Goal: Download file/media

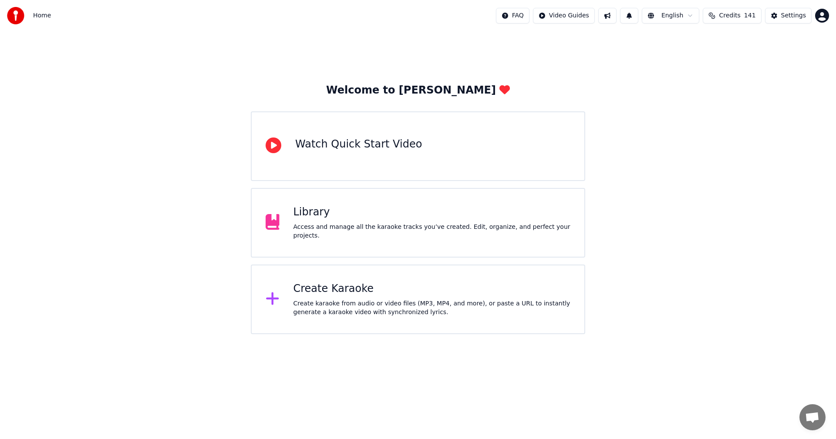
click at [354, 219] on div "Library" at bounding box center [431, 212] width 277 height 14
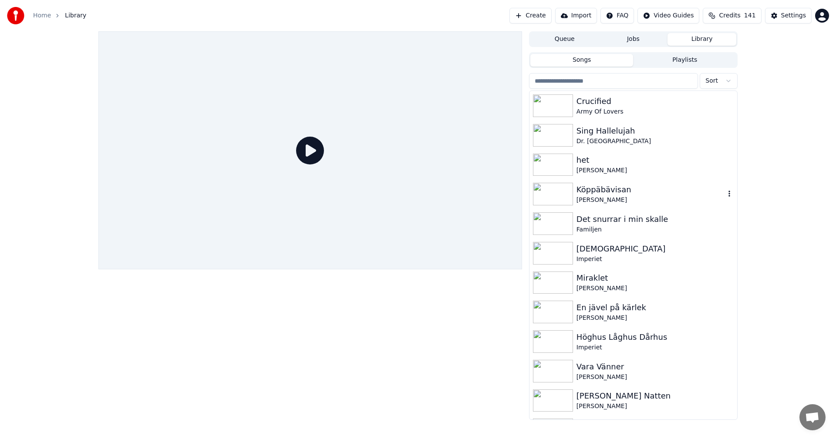
click at [688, 190] on div "Köppäbävisan" at bounding box center [650, 190] width 148 height 12
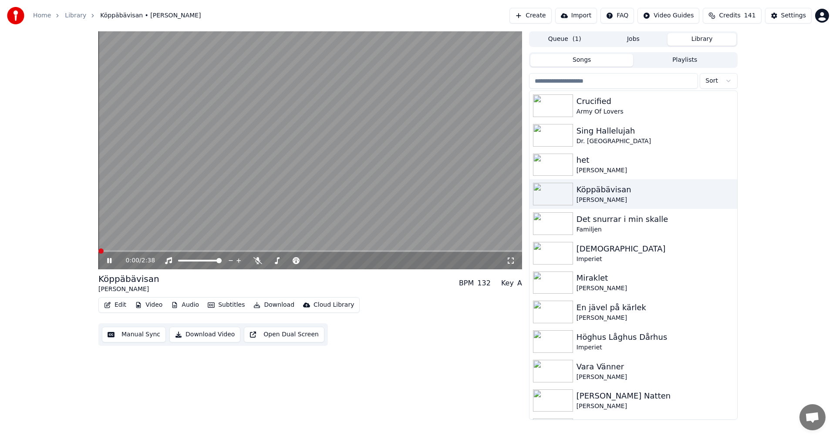
click at [98, 254] on span at bounding box center [100, 251] width 5 height 5
click at [272, 262] on span at bounding box center [274, 260] width 5 height 5
click at [98, 252] on span at bounding box center [100, 251] width 5 height 5
click at [267, 262] on span at bounding box center [269, 260] width 5 height 5
click at [272, 262] on span at bounding box center [274, 260] width 5 height 5
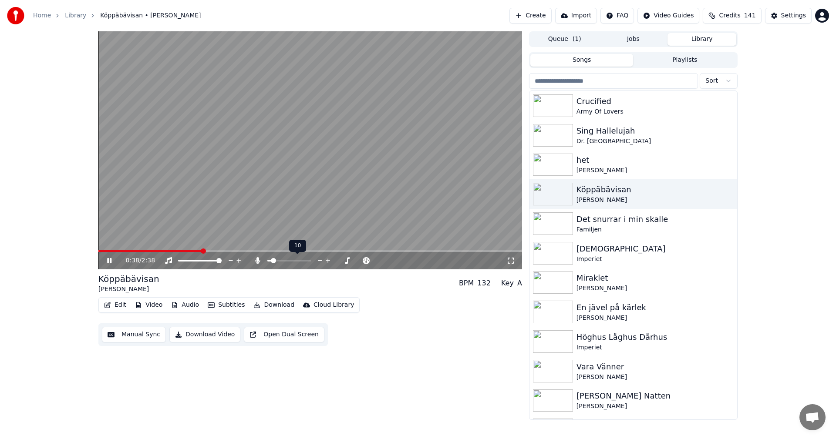
click at [272, 261] on span at bounding box center [269, 261] width 4 height 2
click at [267, 262] on span at bounding box center [269, 260] width 5 height 5
click at [98, 254] on span at bounding box center [100, 251] width 5 height 5
click at [131, 252] on span at bounding box center [309, 251] width 423 height 2
click at [98, 252] on span at bounding box center [98, 251] width 0 height 2
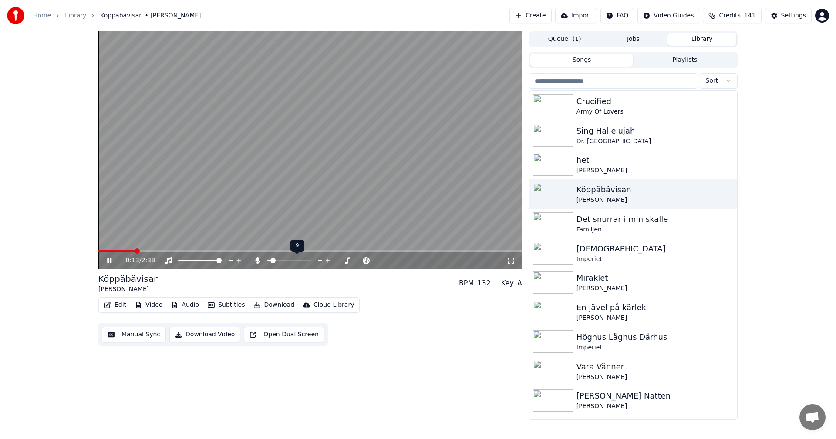
click at [271, 261] on span at bounding box center [272, 260] width 5 height 5
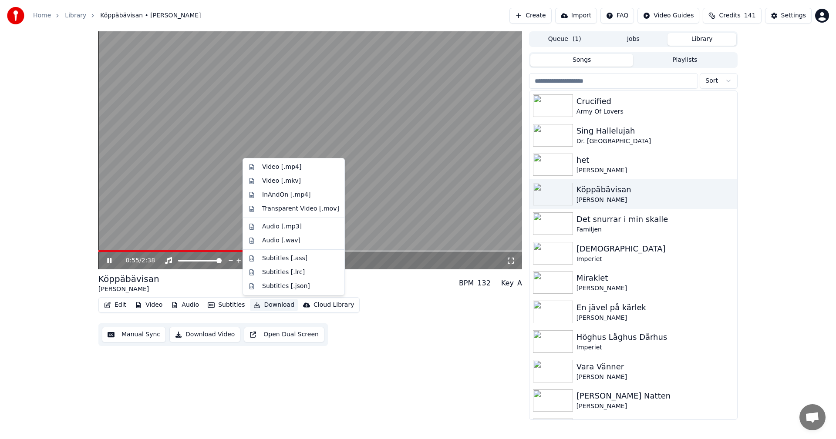
click at [272, 306] on button "Download" at bounding box center [274, 305] width 48 height 12
click at [311, 168] on div "Video [.mp4]" at bounding box center [300, 167] width 77 height 9
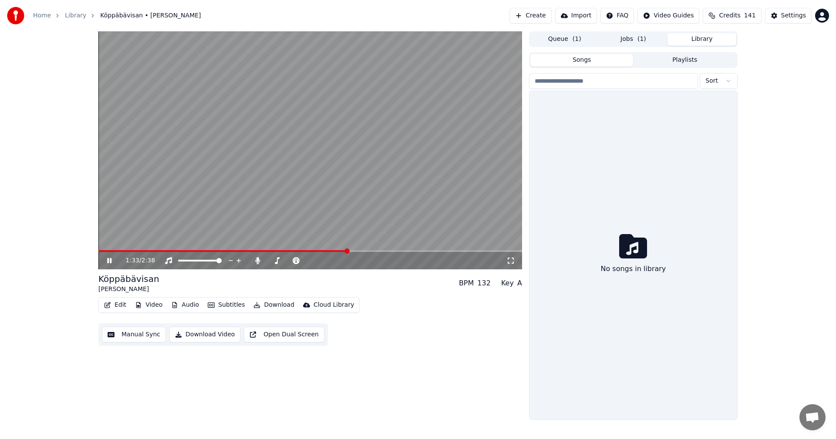
click at [709, 37] on button "Library" at bounding box center [701, 39] width 69 height 13
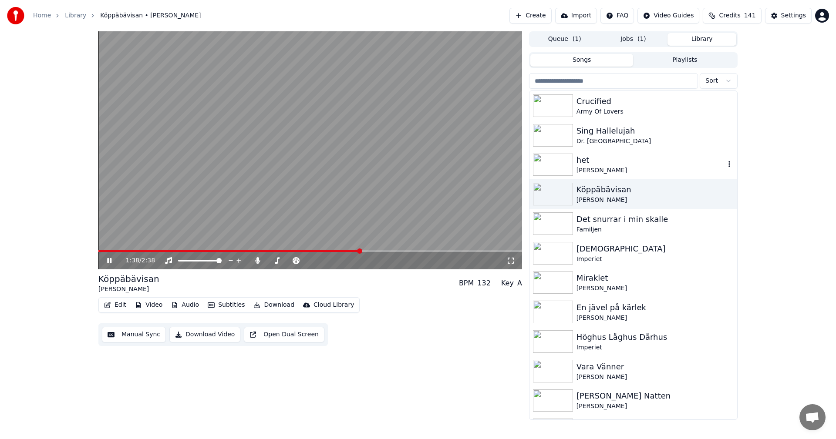
click at [585, 163] on div "het" at bounding box center [650, 160] width 148 height 12
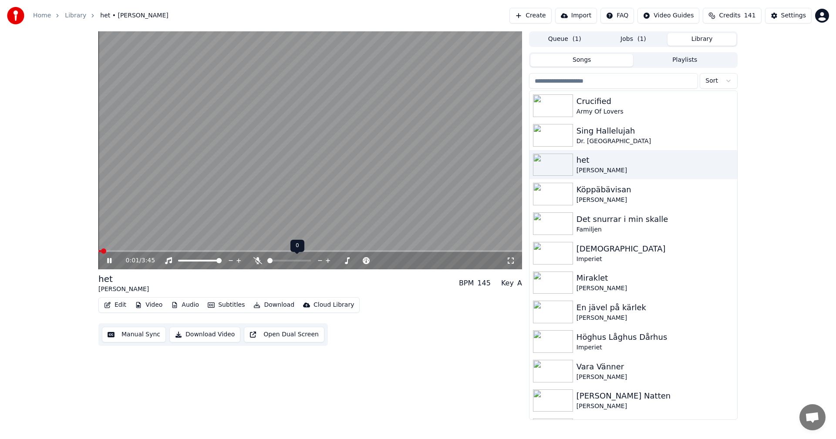
click at [267, 262] on span at bounding box center [267, 261] width 0 height 2
click at [98, 254] on span at bounding box center [100, 251] width 5 height 5
click at [276, 308] on button "Download" at bounding box center [274, 305] width 48 height 12
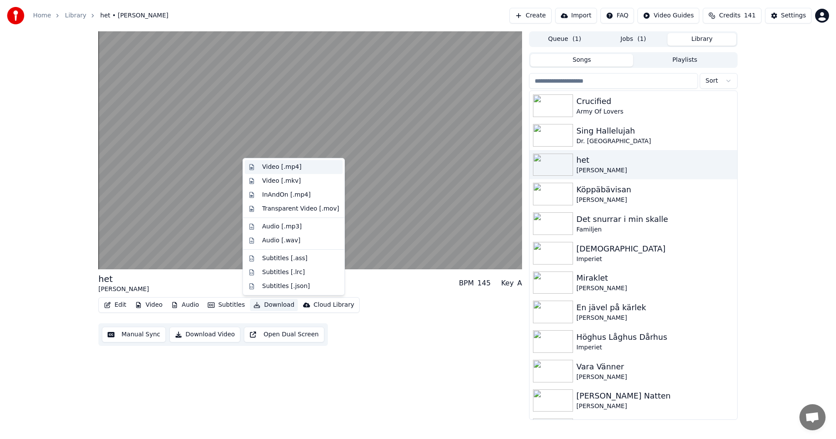
click at [297, 168] on div "Video [.mp4]" at bounding box center [300, 167] width 77 height 9
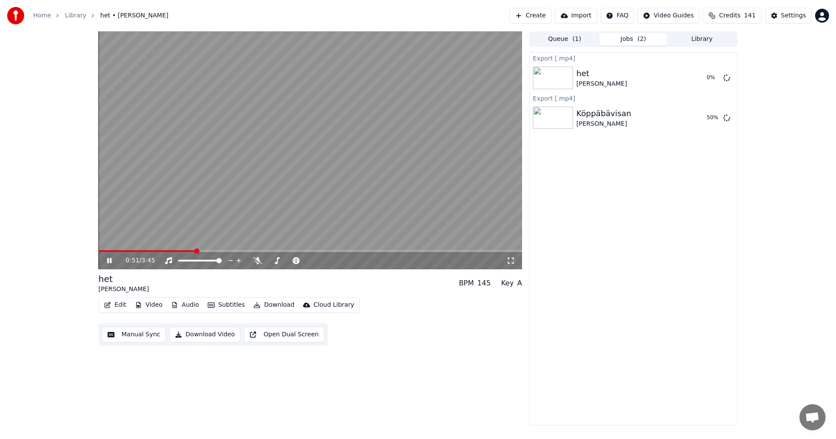
click at [697, 39] on button "Library" at bounding box center [701, 39] width 69 height 13
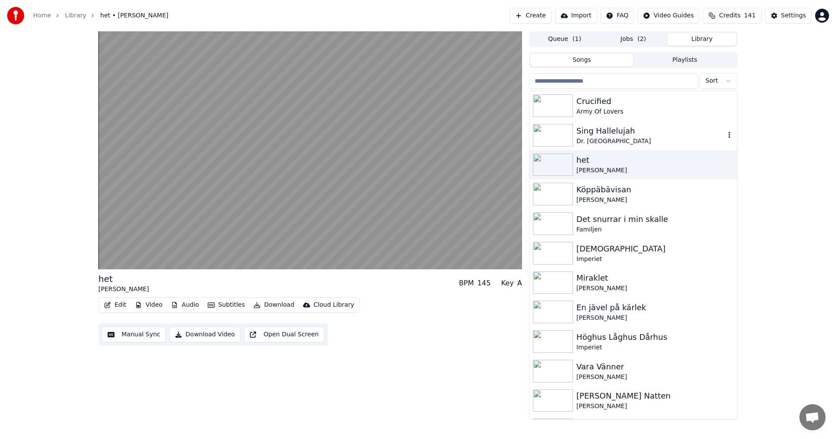
click at [639, 127] on div "Sing Hallelujah" at bounding box center [650, 131] width 148 height 12
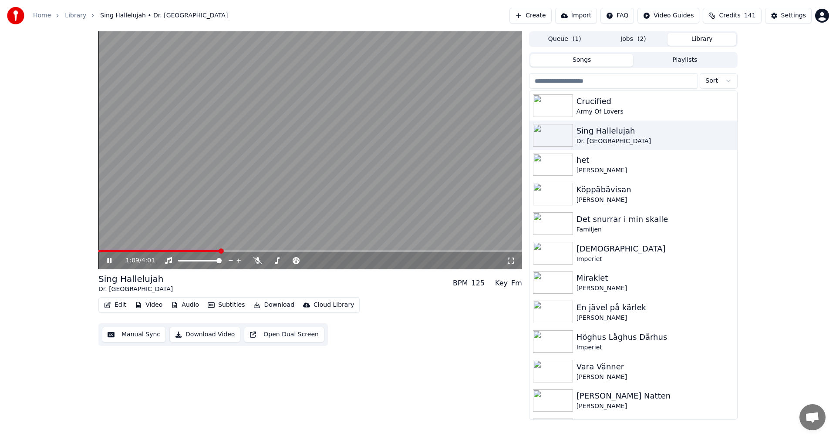
click at [274, 314] on div "Edit Video Audio Subtitles Download Cloud Library Manual Sync Download Video Op…" at bounding box center [309, 321] width 423 height 49
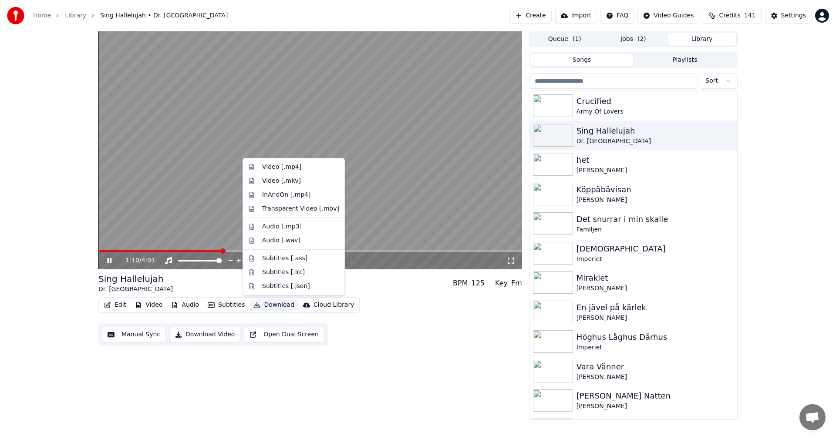
click at [282, 306] on button "Download" at bounding box center [274, 305] width 48 height 12
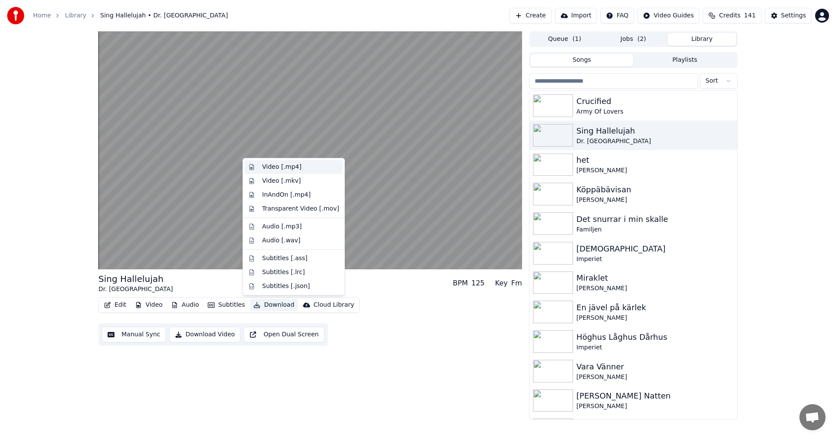
click at [301, 168] on div "Video [.mp4]" at bounding box center [300, 167] width 77 height 9
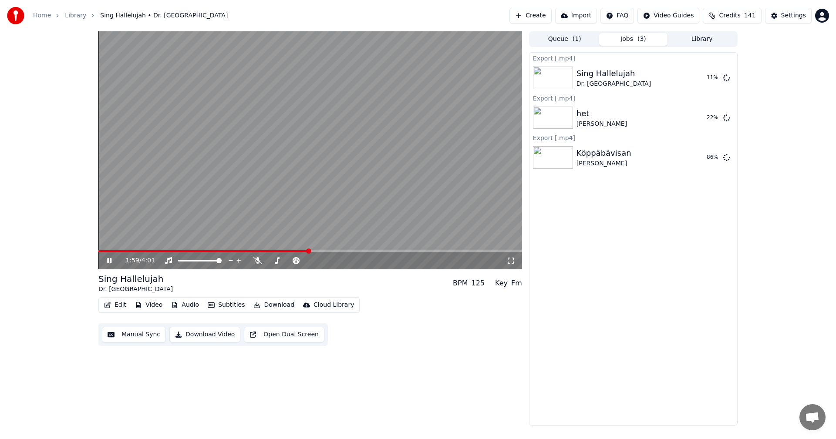
click at [702, 44] on button "Library" at bounding box center [701, 39] width 69 height 13
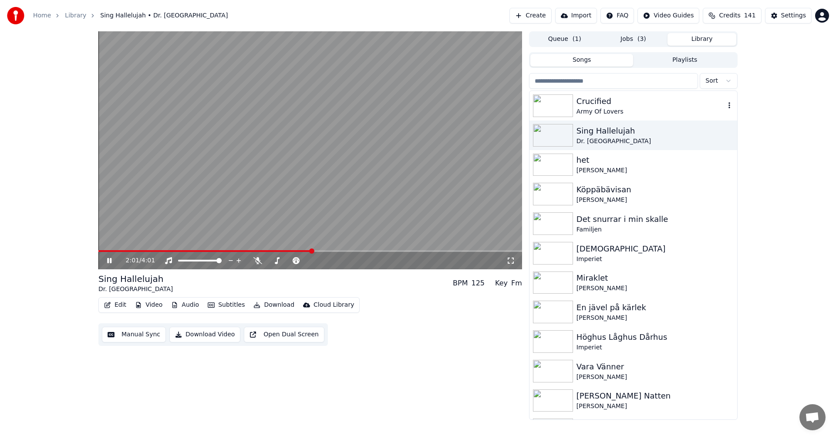
click at [640, 98] on div "Crucified" at bounding box center [650, 101] width 148 height 12
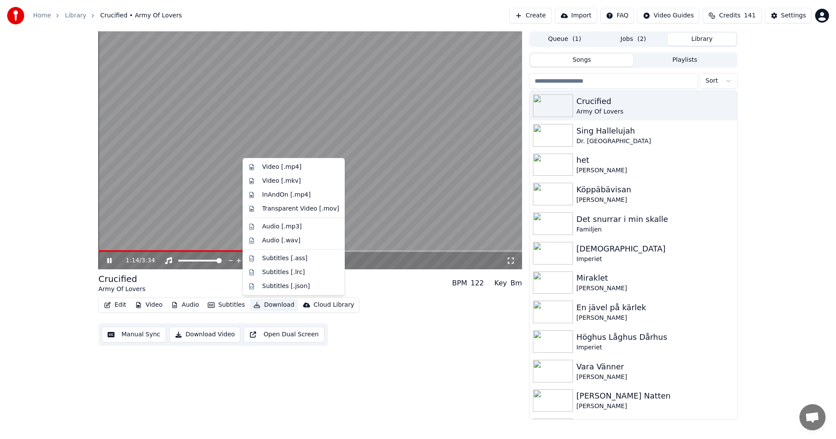
click at [269, 306] on button "Download" at bounding box center [274, 305] width 48 height 12
click at [302, 162] on div "Video [.mp4]" at bounding box center [294, 167] width 98 height 14
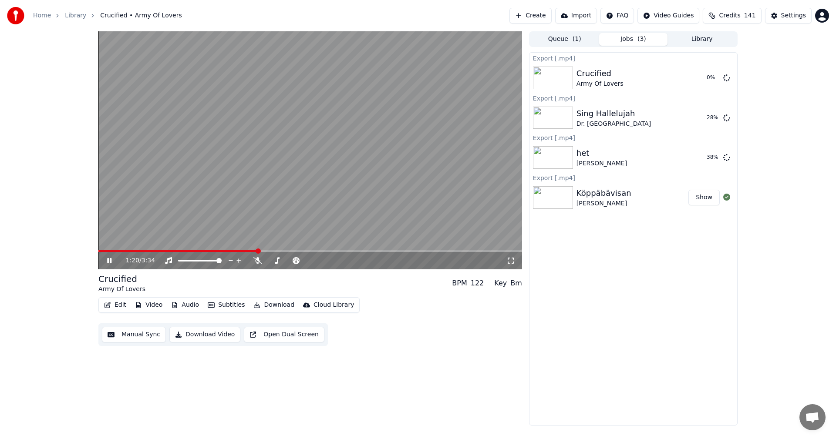
click at [106, 260] on icon at bounding box center [115, 260] width 20 height 7
click at [105, 253] on div "1:20 / 3:34" at bounding box center [309, 260] width 423 height 17
click at [110, 262] on icon at bounding box center [109, 261] width 5 height 6
click at [110, 262] on icon at bounding box center [109, 260] width 4 height 5
click at [754, 20] on button "Credits 141" at bounding box center [731, 16] width 58 height 16
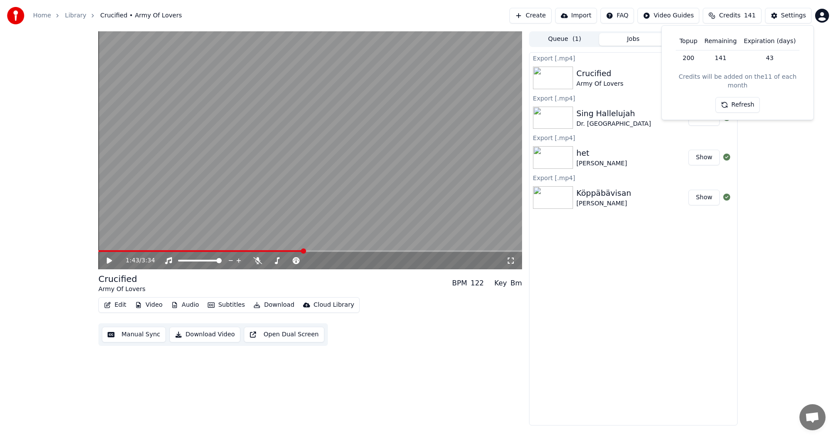
click at [733, 97] on button "Refresh" at bounding box center [737, 105] width 45 height 16
